Goal: Task Accomplishment & Management: Manage account settings

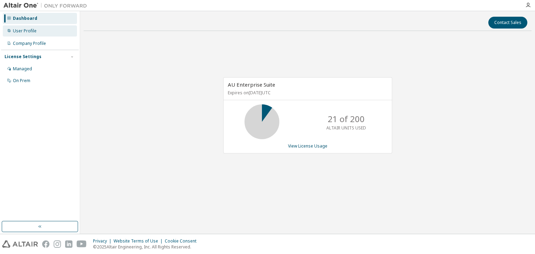
click at [37, 34] on div "User Profile" at bounding box center [40, 30] width 74 height 11
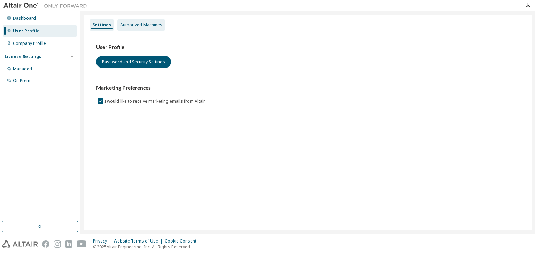
click at [142, 26] on div "Authorized Machines" at bounding box center [141, 25] width 42 height 6
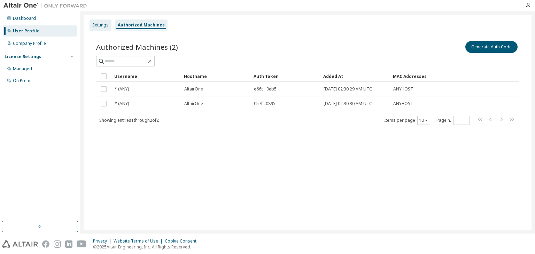
click at [106, 24] on div "Settings" at bounding box center [100, 25] width 16 height 6
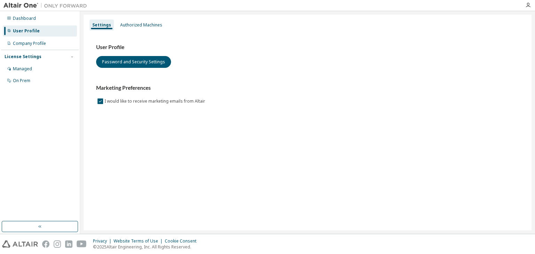
click at [37, 30] on div "User Profile" at bounding box center [40, 30] width 74 height 11
click at [136, 21] on div "Authorized Machines" at bounding box center [141, 25] width 48 height 11
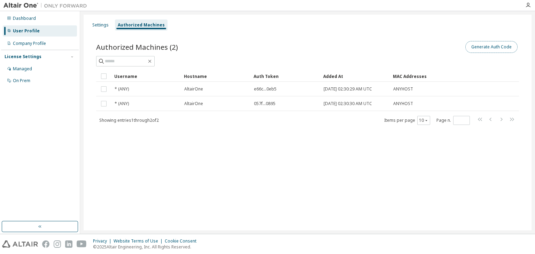
click at [496, 48] on button "Generate Auth Code" at bounding box center [492, 47] width 52 height 12
